Goal: Navigation & Orientation: Find specific page/section

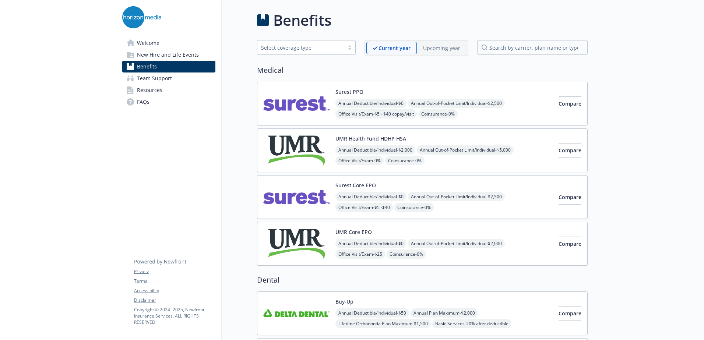
click at [160, 44] on link "Welcome" at bounding box center [168, 43] width 93 height 12
